Goal: Information Seeking & Learning: Check status

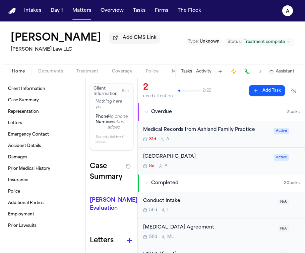
scroll to position [474, 0]
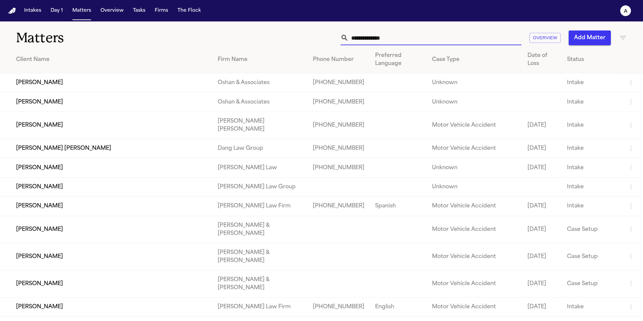
click at [378, 39] on input "text" at bounding box center [435, 37] width 173 height 15
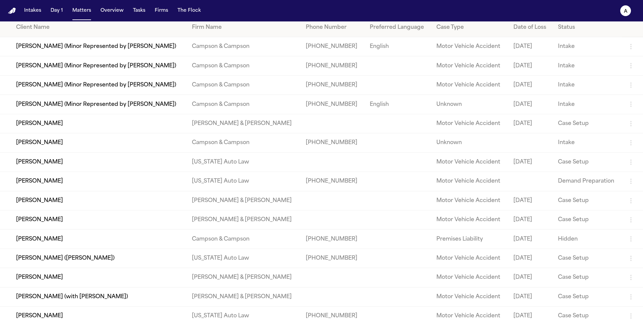
scroll to position [33, 0]
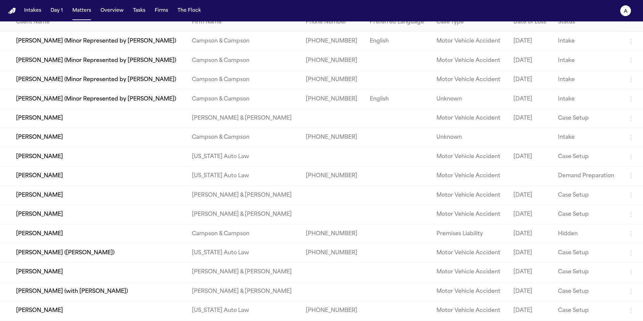
type input "*****"
click at [38, 165] on td "[PERSON_NAME]" at bounding box center [93, 156] width 187 height 19
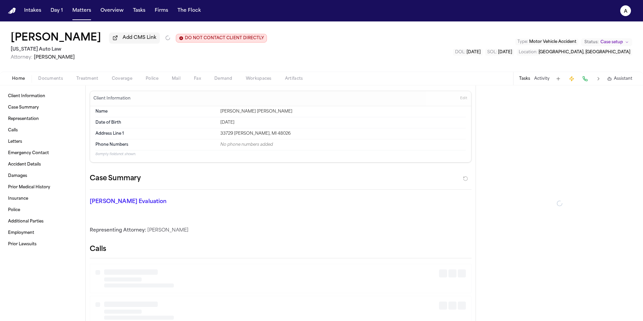
click at [53, 78] on span "Documents" at bounding box center [50, 78] width 25 height 5
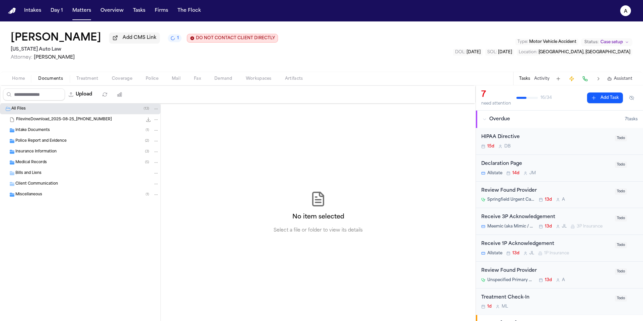
click at [68, 165] on div "Medical Records ( 5 )" at bounding box center [87, 162] width 144 height 6
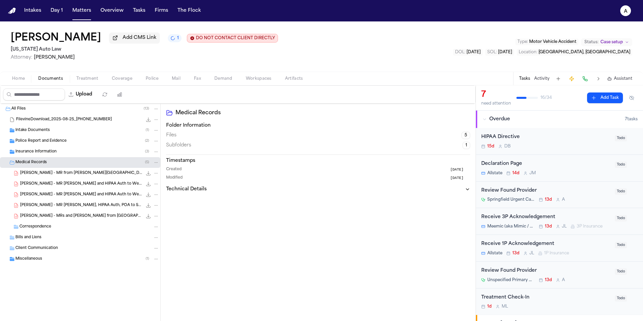
click at [87, 175] on span "S. Smith - MR from Wayne Family Health Center - 8.1.25 to 8.27.25" at bounding box center [81, 173] width 122 height 6
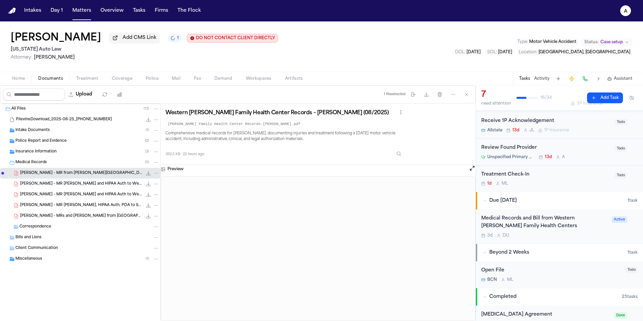
scroll to position [125, 0]
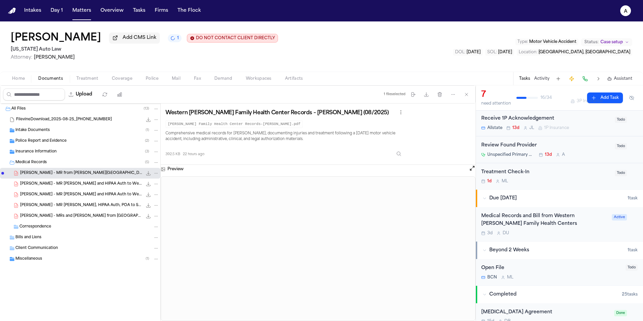
click at [557, 226] on div "Medical Records and Bill from Western Wayne Family Health Centers" at bounding box center [544, 219] width 127 height 15
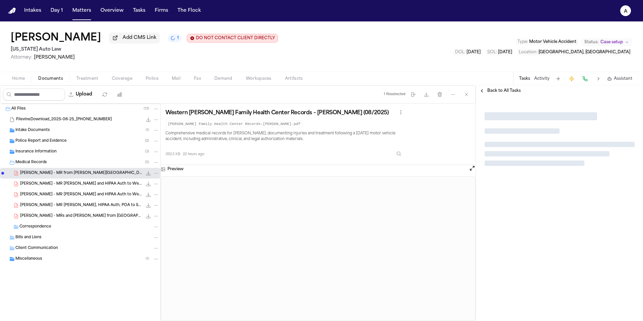
click at [558, 226] on div at bounding box center [559, 208] width 167 height 225
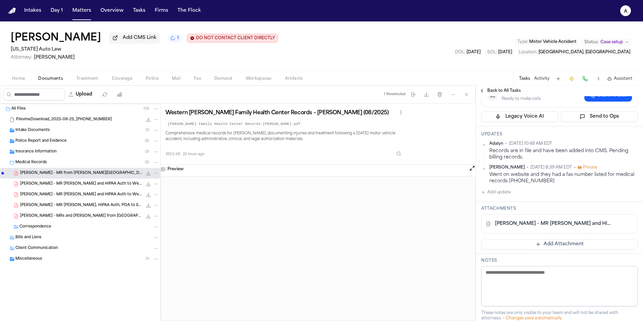
scroll to position [137, 0]
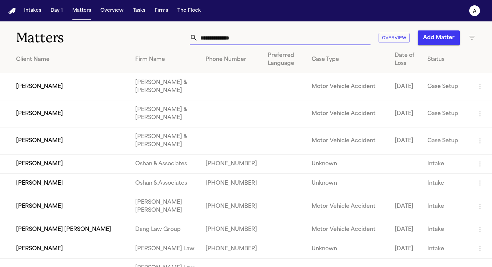
click at [248, 39] on input "text" at bounding box center [284, 37] width 173 height 15
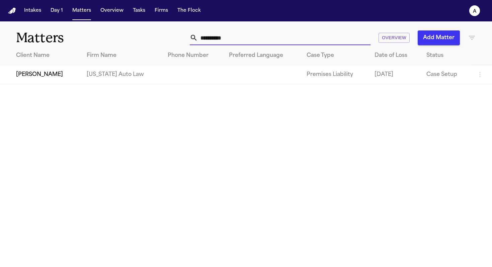
type input "**********"
click at [63, 79] on td "[PERSON_NAME]" at bounding box center [40, 74] width 81 height 19
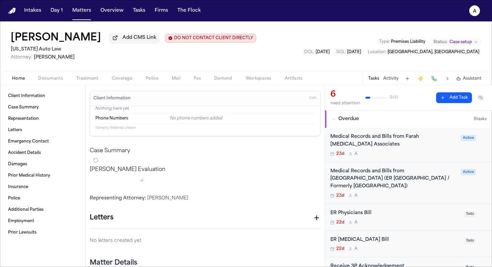
click at [414, 148] on div "Medical Records and Bills from Farah [MEDICAL_DATA] Associates" at bounding box center [394, 140] width 127 height 15
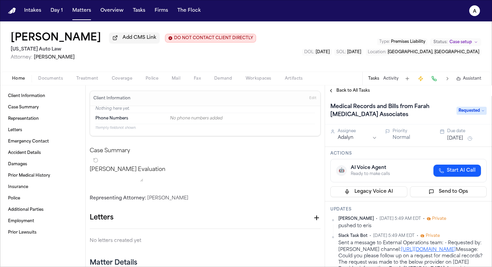
click at [412, 115] on h1 "Medical Records and Bills from Farah [MEDICAL_DATA] Associates" at bounding box center [390, 110] width 125 height 19
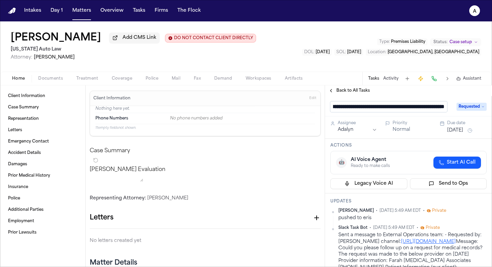
scroll to position [0, 42]
drag, startPoint x: 376, startPoint y: 110, endPoint x: 450, endPoint y: 110, distance: 73.7
click at [451, 110] on div "**********" at bounding box center [409, 106] width 156 height 11
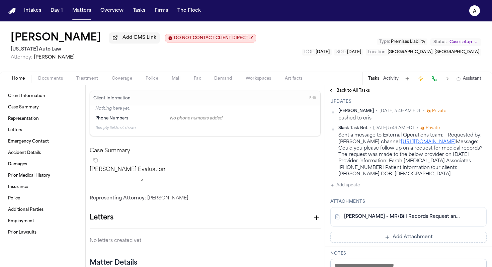
scroll to position [126, 0]
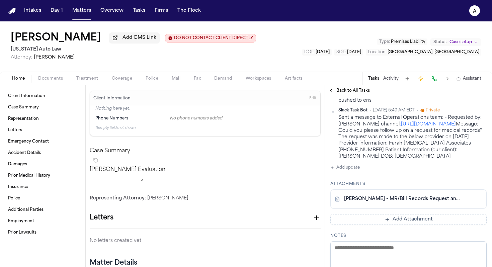
click at [396, 203] on link "[PERSON_NAME] - MR/Bill Records Request and HIPAA Auth to Farah [MEDICAL_DATA] …" at bounding box center [402, 199] width 116 height 7
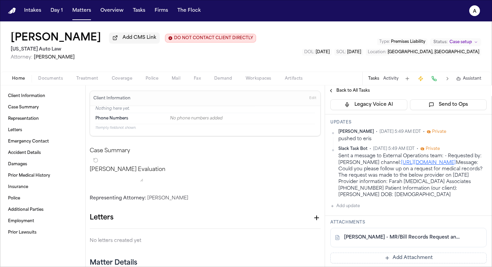
scroll to position [76, 0]
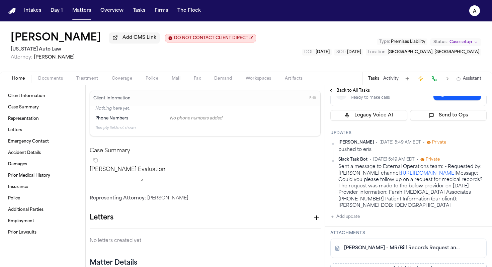
click at [362, 221] on div "[PERSON_NAME] • [DATE] 5:49 AM EDT • Private pushed to [PERSON_NAME] Task Bot •…" at bounding box center [409, 180] width 156 height 81
click at [343, 221] on button "Add update" at bounding box center [345, 217] width 29 height 8
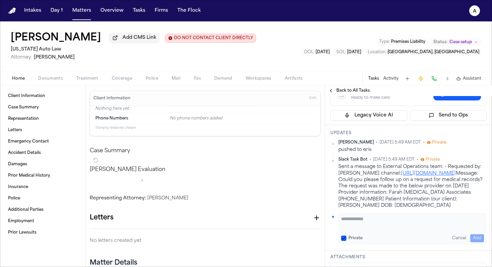
click at [349, 227] on textarea "Add your update" at bounding box center [412, 222] width 143 height 13
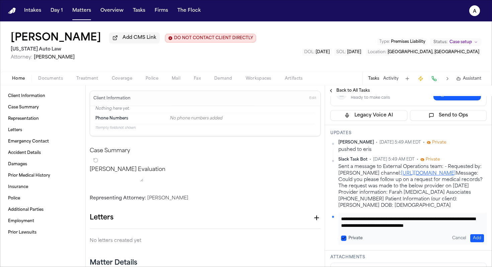
scroll to position [7, 0]
type textarea "**********"
click at [343, 241] on button "Private" at bounding box center [343, 238] width 5 height 5
click at [472, 242] on button "Add" at bounding box center [478, 238] width 14 height 8
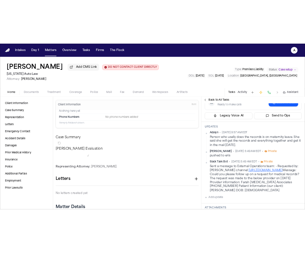
scroll to position [75, 0]
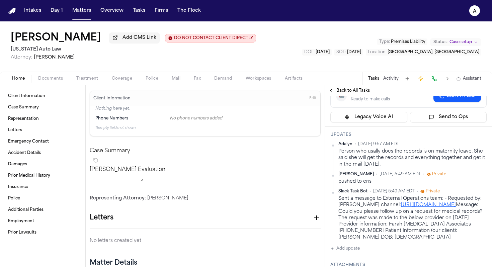
click at [393, 162] on div "Person who usally does the records is on maternity leave. She said she will get…" at bounding box center [413, 157] width 148 height 19
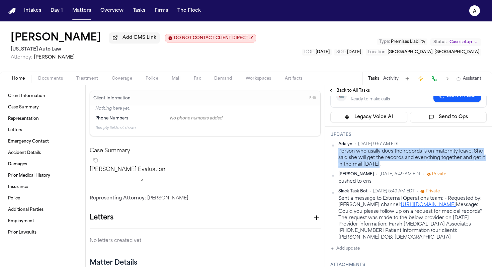
drag, startPoint x: 386, startPoint y: 166, endPoint x: 337, endPoint y: 153, distance: 50.8
click at [338, 153] on div "[PERSON_NAME] • [DATE] 9:57 AM EDT Person who usally does the records is on mat…" at bounding box center [409, 155] width 156 height 26
copy div "Person who usally does the records is on maternity leave. She said she will get…"
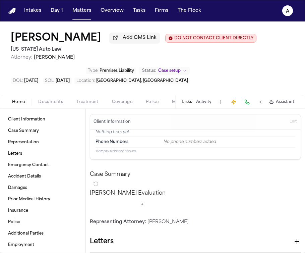
click at [188, 104] on button "Tasks" at bounding box center [186, 101] width 11 height 5
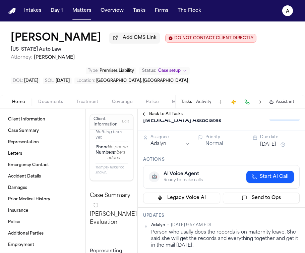
scroll to position [0, 0]
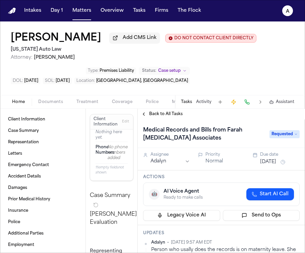
click at [265, 164] on button "[DATE]" at bounding box center [268, 161] width 16 height 7
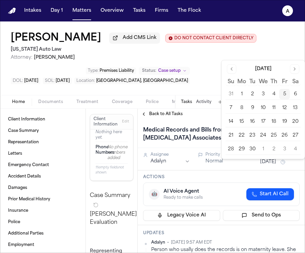
click at [286, 109] on button "12" at bounding box center [284, 107] width 11 height 11
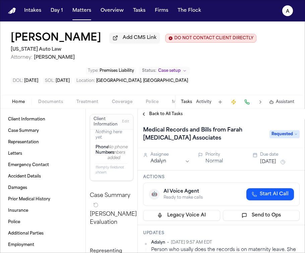
click at [228, 176] on h3 "Actions" at bounding box center [221, 176] width 156 height 5
click at [189, 104] on button "Tasks" at bounding box center [186, 101] width 11 height 5
click at [169, 119] on div "Back to All Tasks" at bounding box center [221, 114] width 167 height 11
click at [174, 115] on span "Back to All Tasks" at bounding box center [165, 113] width 33 height 5
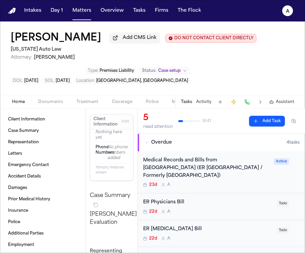
click at [185, 106] on div "Tasks Activity Assistant" at bounding box center [237, 101] width 125 height 13
click at [187, 104] on button "Tasks" at bounding box center [186, 101] width 11 height 5
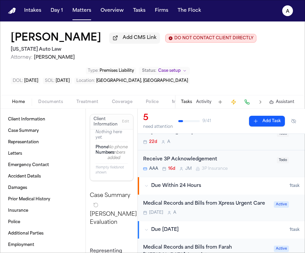
scroll to position [112, 0]
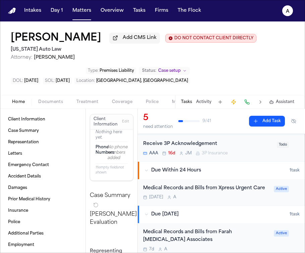
click at [204, 202] on div "Medical Records and Bills from Xpress Urgent Care [DATE] A Active" at bounding box center [221, 192] width 167 height 26
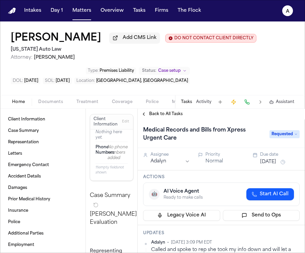
click at [229, 130] on h1 "Medical Records and Bills from Xpress Urgent Care" at bounding box center [202, 134] width 125 height 19
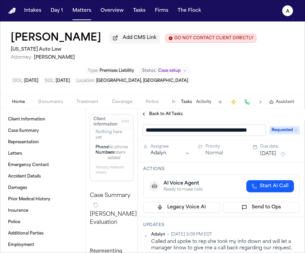
scroll to position [0, 27]
drag, startPoint x: 203, startPoint y: 132, endPoint x: 260, endPoint y: 131, distance: 56.6
click at [260, 131] on div "**********" at bounding box center [221, 130] width 156 height 11
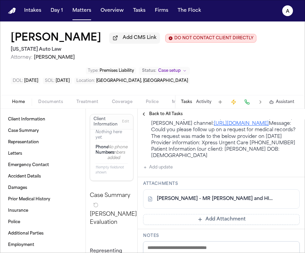
scroll to position [188, 0]
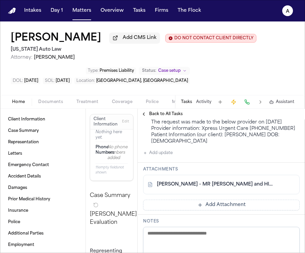
click at [225, 188] on link "[PERSON_NAME] - MR [PERSON_NAME] and HIPAA Auth to Xpress Urgent Care - [DATE]" at bounding box center [215, 184] width 116 height 7
click at [233, 243] on textarea at bounding box center [221, 246] width 156 height 40
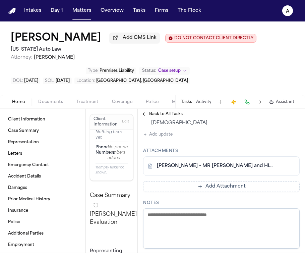
scroll to position [226, 0]
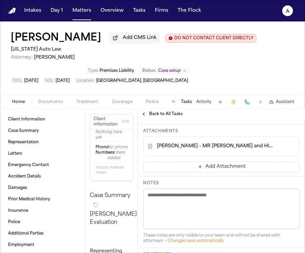
click at [267, 211] on textarea at bounding box center [221, 208] width 156 height 40
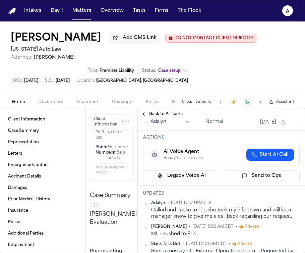
scroll to position [0, 0]
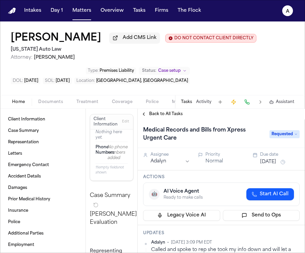
click at [164, 117] on span "Back to All Tasks" at bounding box center [165, 113] width 33 height 5
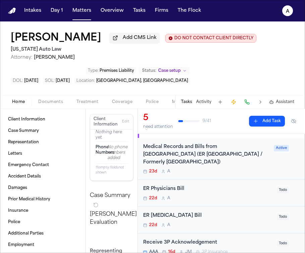
scroll to position [17, 0]
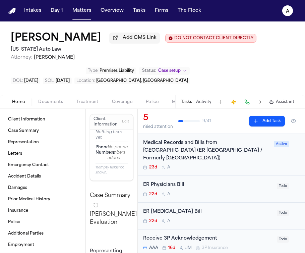
click at [255, 164] on div "Medical Records and Bills from [GEOGRAPHIC_DATA] (ER [GEOGRAPHIC_DATA] / Former…" at bounding box center [206, 154] width 127 height 31
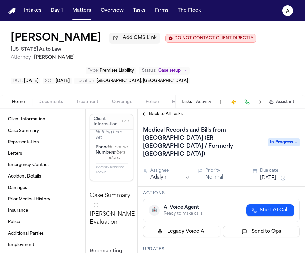
click at [238, 151] on h1 "Medical Records and Bills from [GEOGRAPHIC_DATA] (ER [GEOGRAPHIC_DATA] / Former…" at bounding box center [202, 142] width 124 height 35
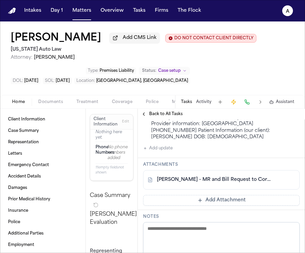
scroll to position [186, 0]
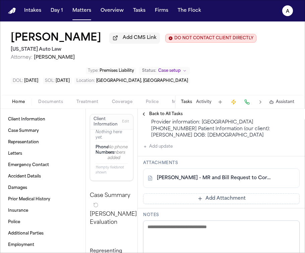
click at [212, 176] on link "[PERSON_NAME] - MR and Bill Request to Corewell Health [GEOGRAPHIC_DATA] - [DAT…" at bounding box center [215, 177] width 116 height 7
click at [51, 104] on span "Documents" at bounding box center [50, 101] width 25 height 5
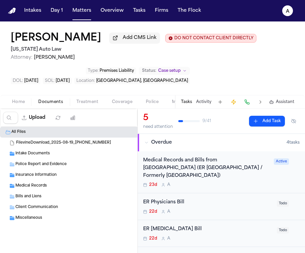
click at [63, 187] on div "Medical Records ( 3 )" at bounding box center [87, 186] width 144 height 6
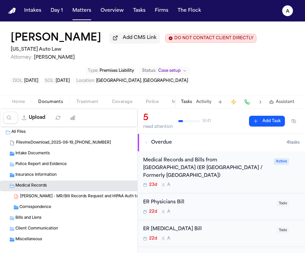
click at [94, 195] on div "[PERSON_NAME] - MR/Bill Records Request and HIPAA Auth to Farah [MEDICAL_DATA] …" at bounding box center [89, 196] width 139 height 7
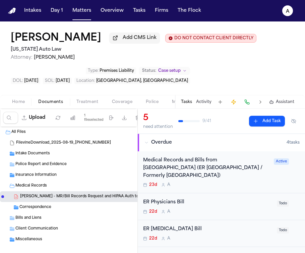
click at [97, 198] on span "[PERSON_NAME] - MR/Bill Records Request and HIPAA Auth to Farah [MEDICAL_DATA] …" at bounding box center [81, 197] width 122 height 6
